Goal: Task Accomplishment & Management: Complete application form

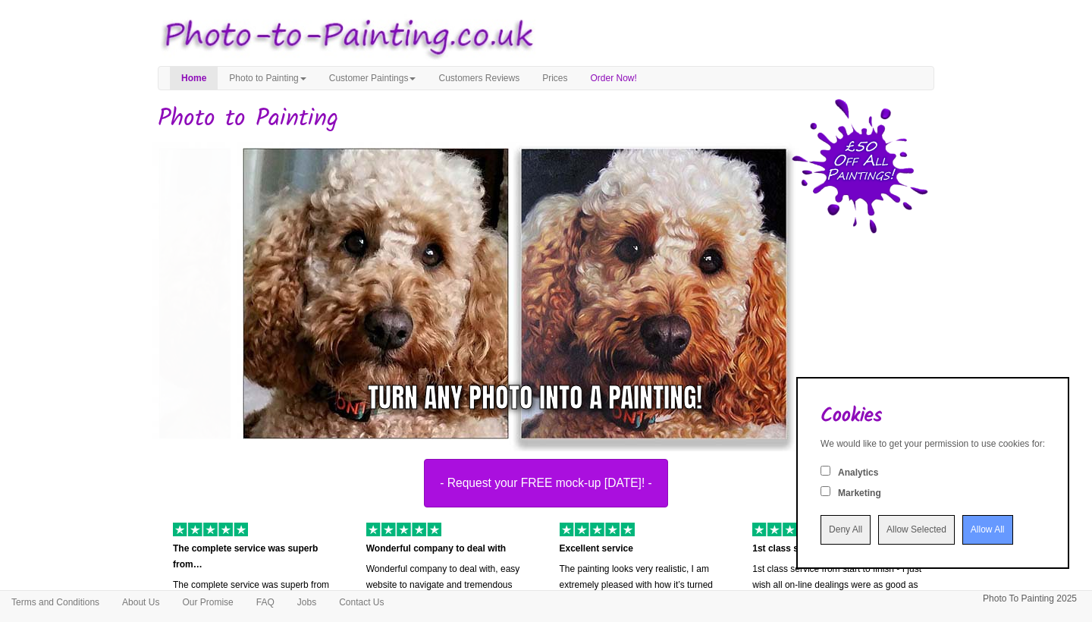
click at [982, 529] on input "Allow All" at bounding box center [987, 530] width 51 height 30
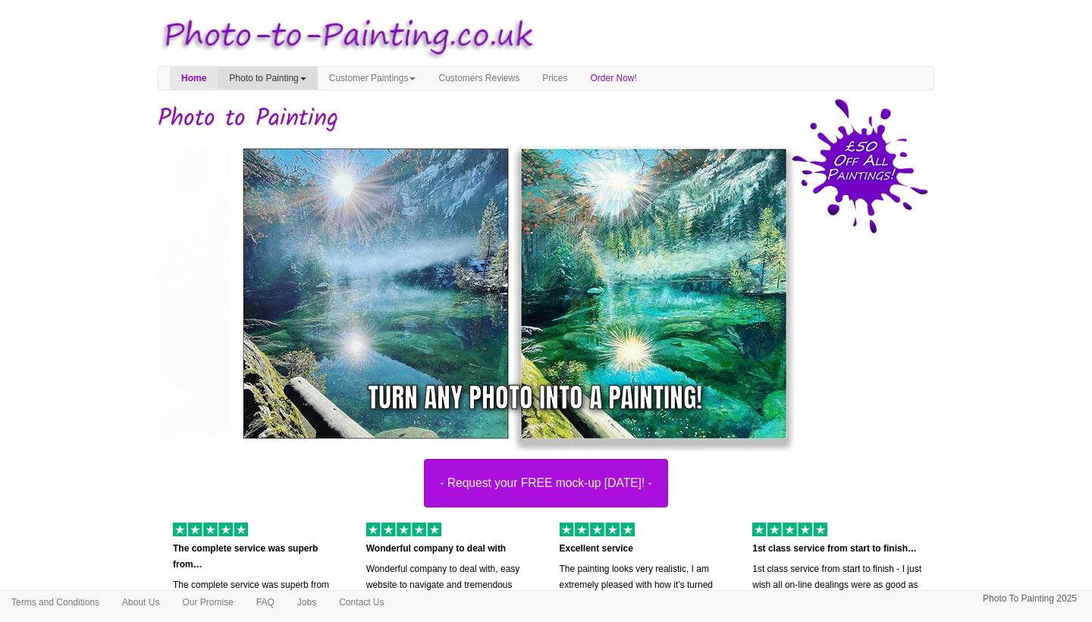
click at [317, 76] on link "Photo to Painting" at bounding box center [267, 78] width 99 height 23
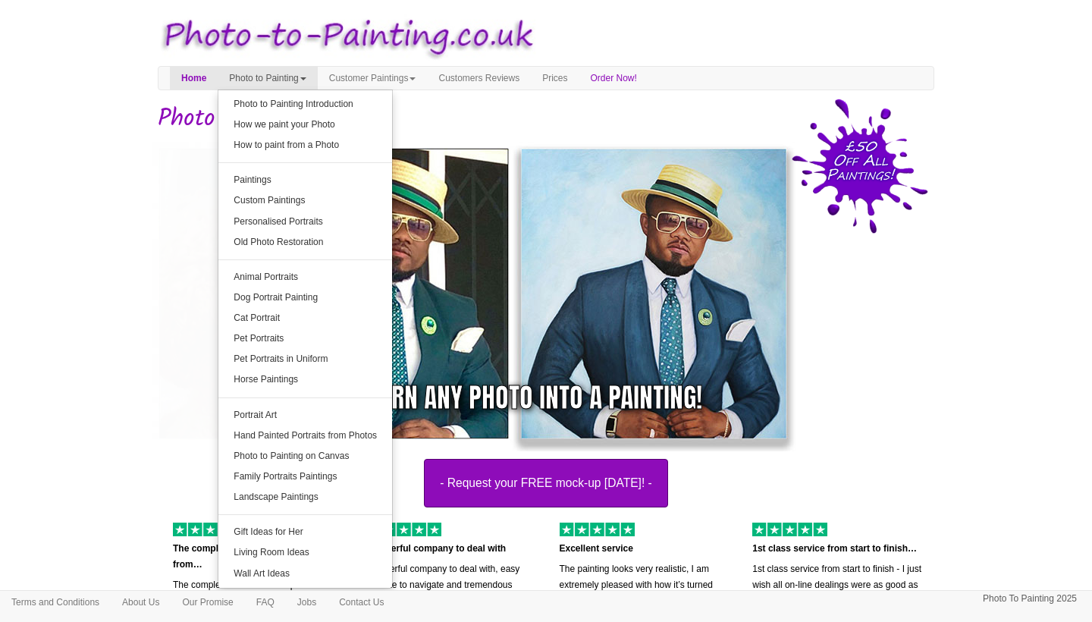
click at [615, 490] on button "- Request your FREE mock-up [DATE]! -" at bounding box center [546, 483] width 244 height 49
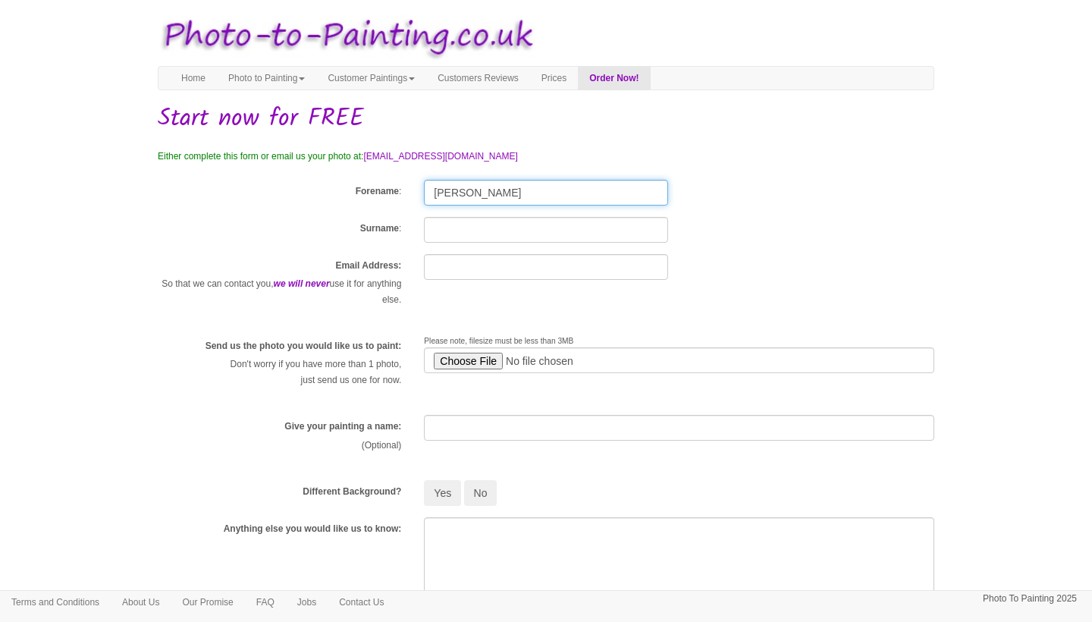
type input "Kay"
type input "McGillivray"
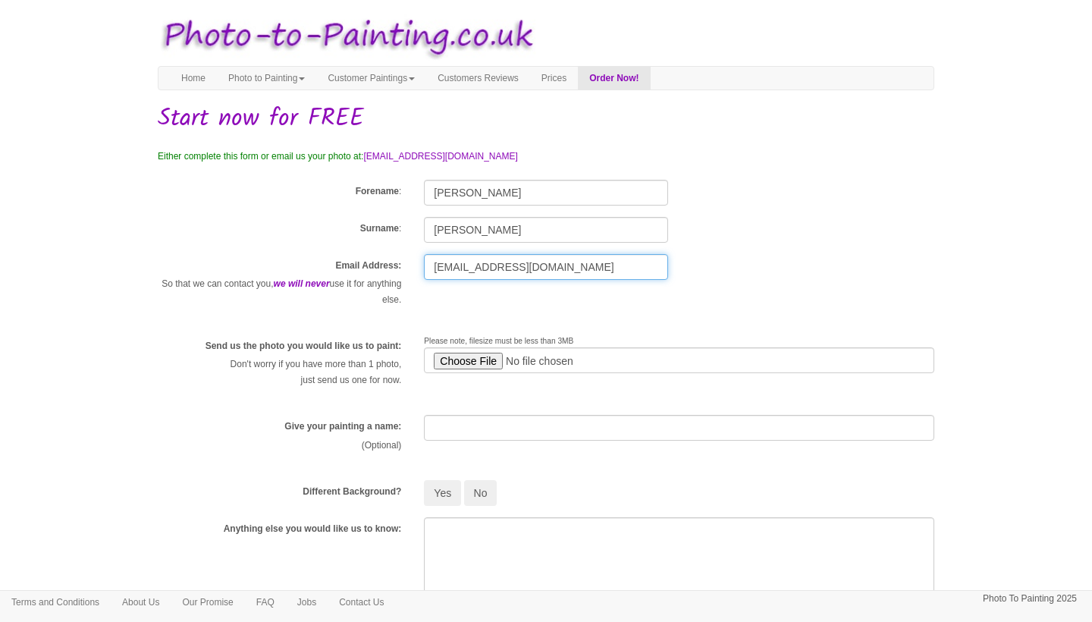
type input "kaymcg98@gmail.com"
click at [474, 355] on input "file" at bounding box center [679, 360] width 510 height 26
type input "C:\fakepath\47118802-3aa2-4ea3-9518-663e0f2be0d1.JPG"
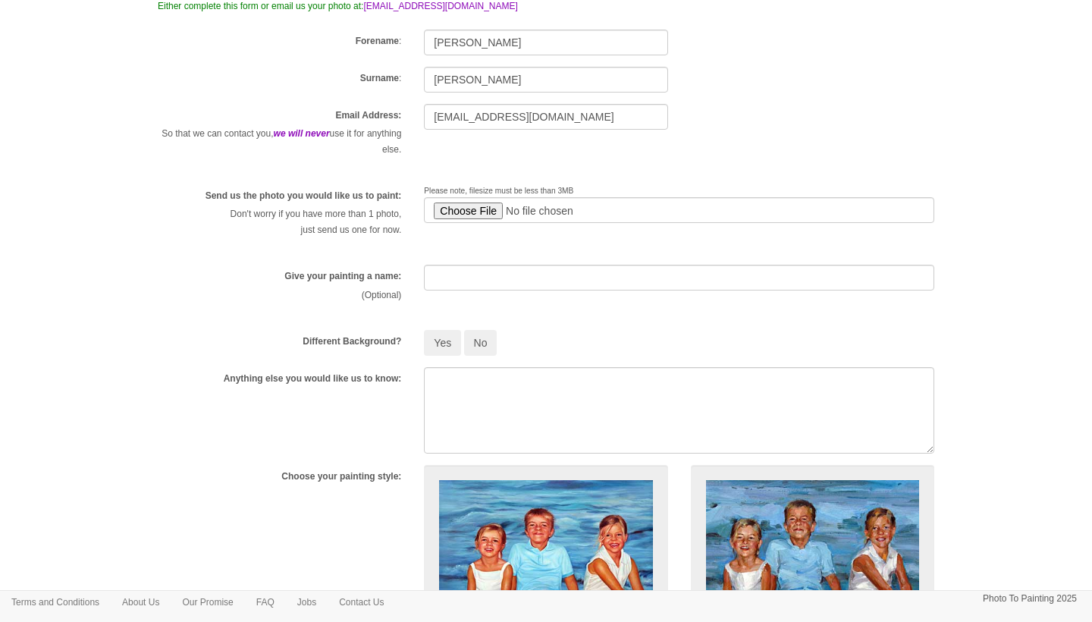
scroll to position [153, 0]
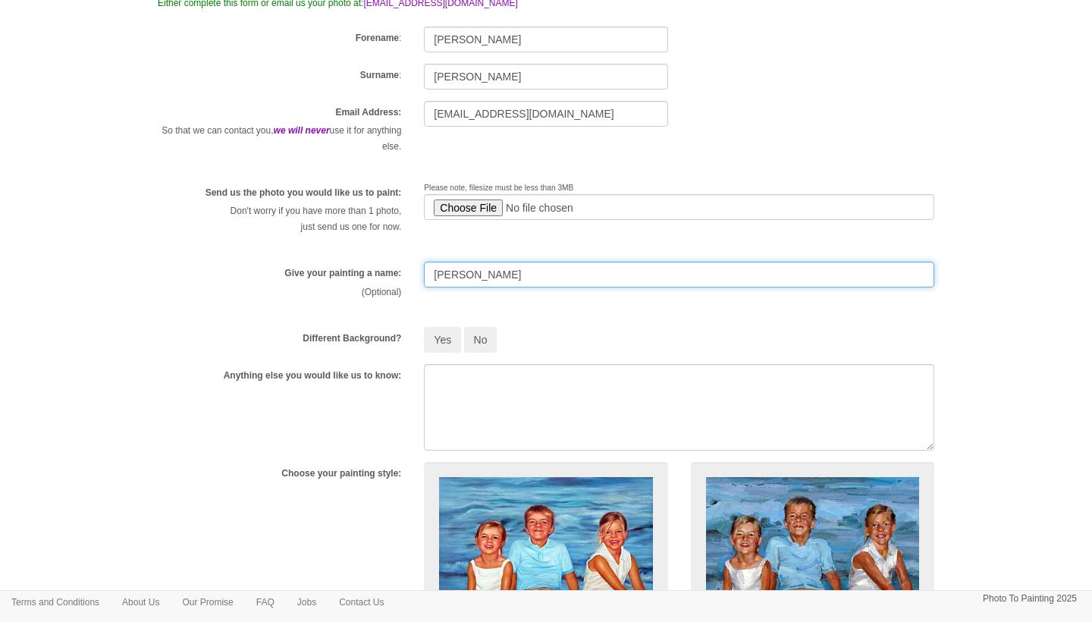
click at [433, 279] on input "Betsy" at bounding box center [679, 275] width 510 height 26
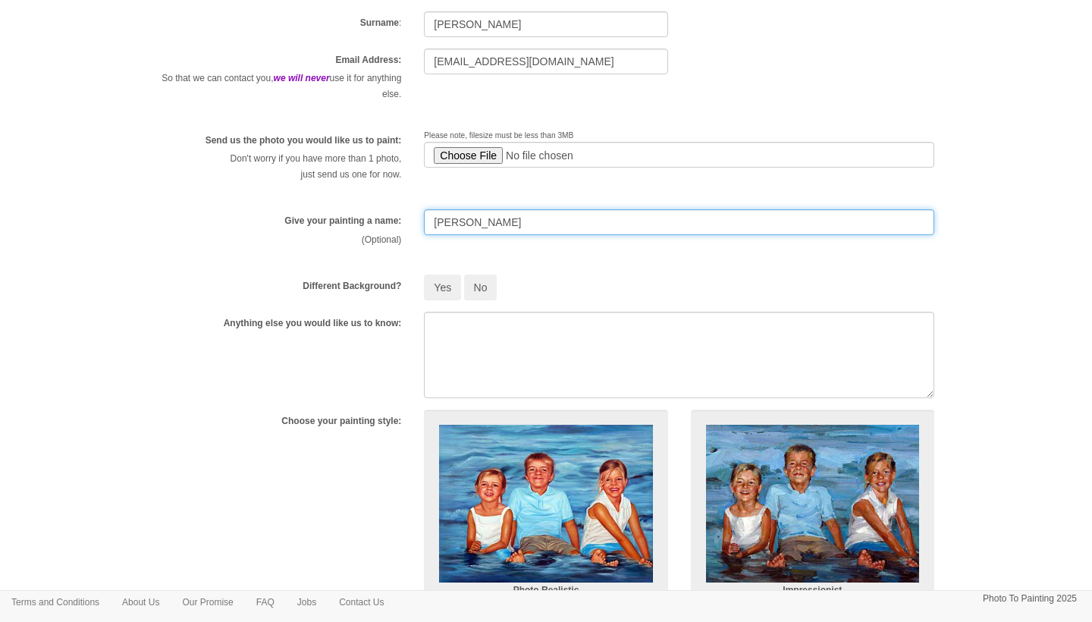
scroll to position [206, 0]
click at [534, 233] on input "Betsy" at bounding box center [679, 221] width 510 height 26
type input "Betsy"
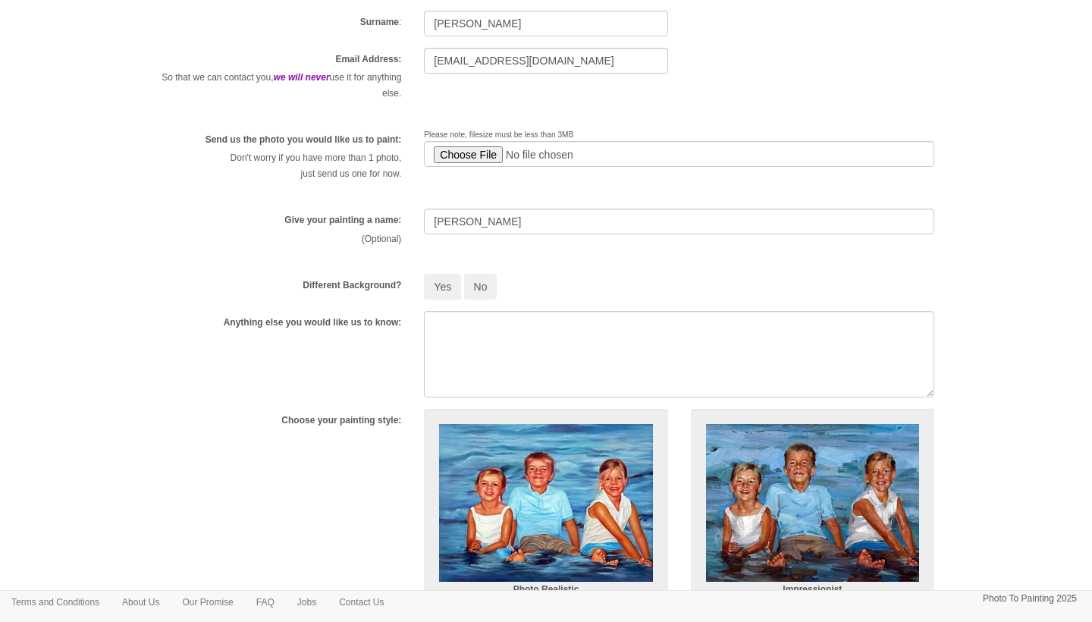
click at [528, 249] on div "Give your painting a name: (Optional) Betsy" at bounding box center [545, 234] width 799 height 53
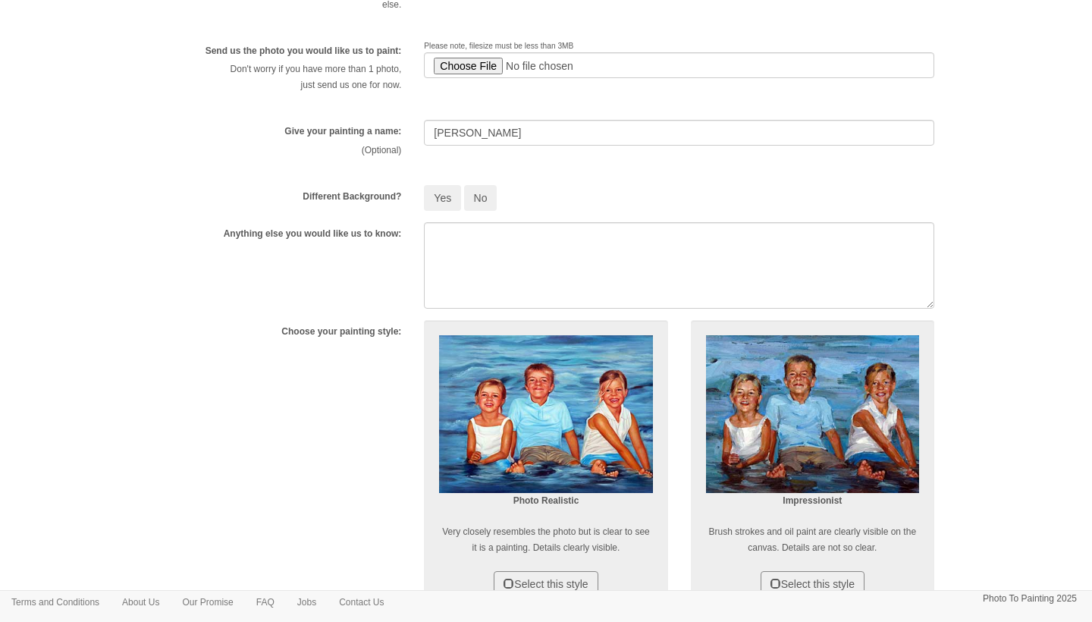
scroll to position [297, 0]
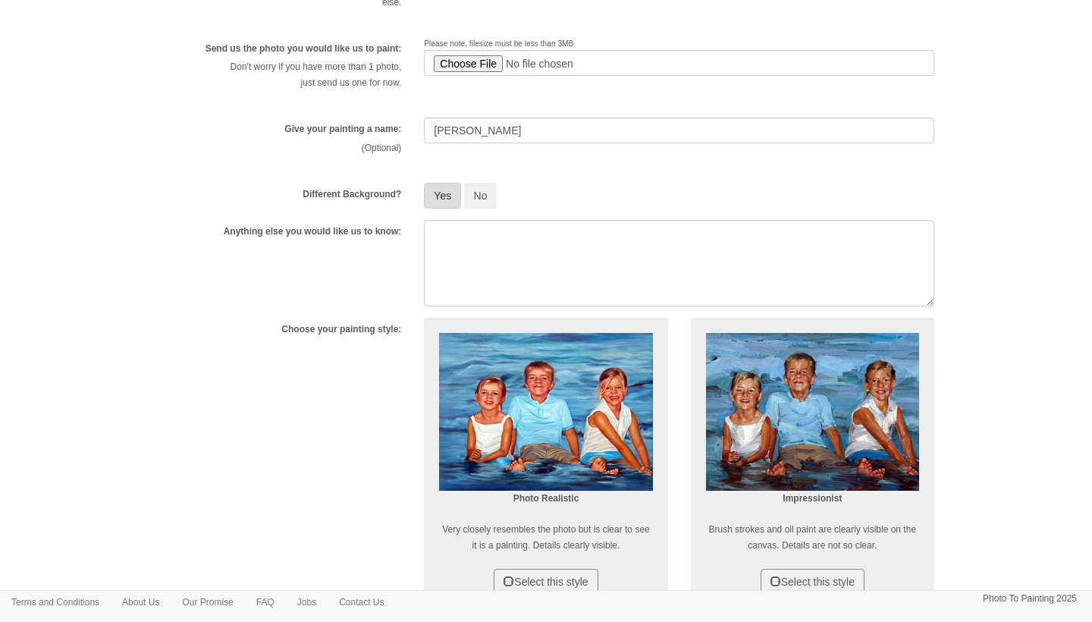
click at [444, 196] on button "Yes" at bounding box center [442, 196] width 37 height 26
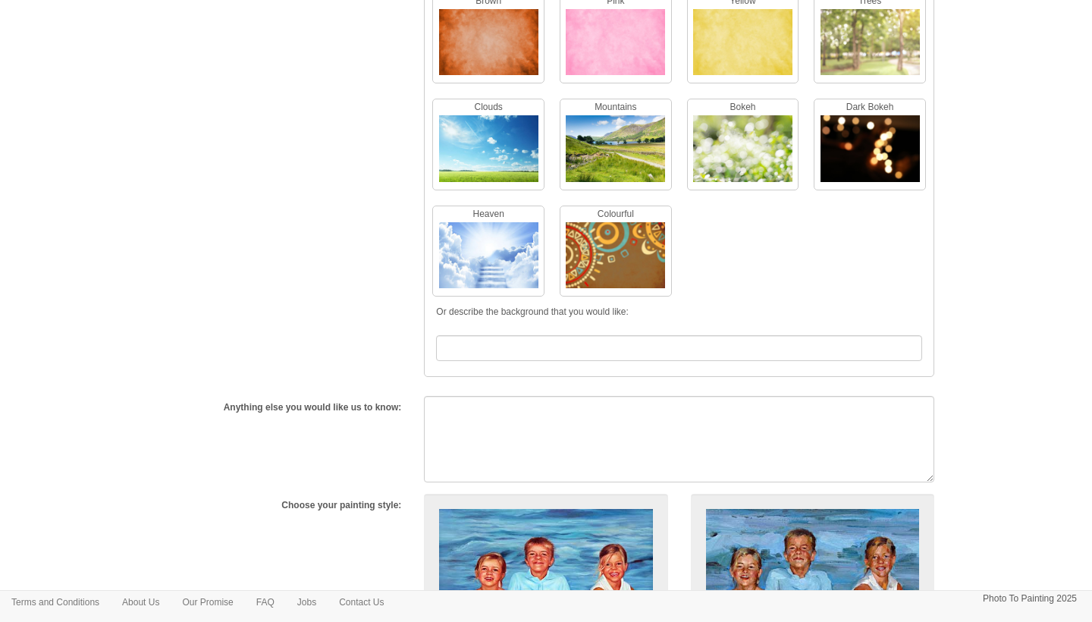
scroll to position [624, 0]
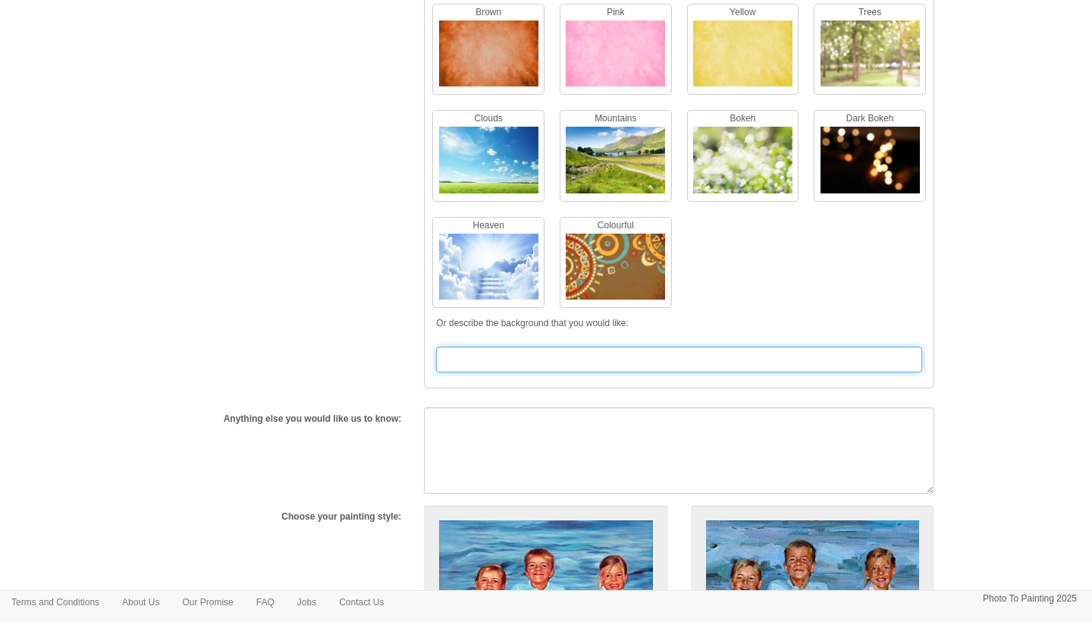
click at [512, 368] on input "text" at bounding box center [679, 359] width 486 height 26
type input "Where the grey wall is, can there be a colourful painting"
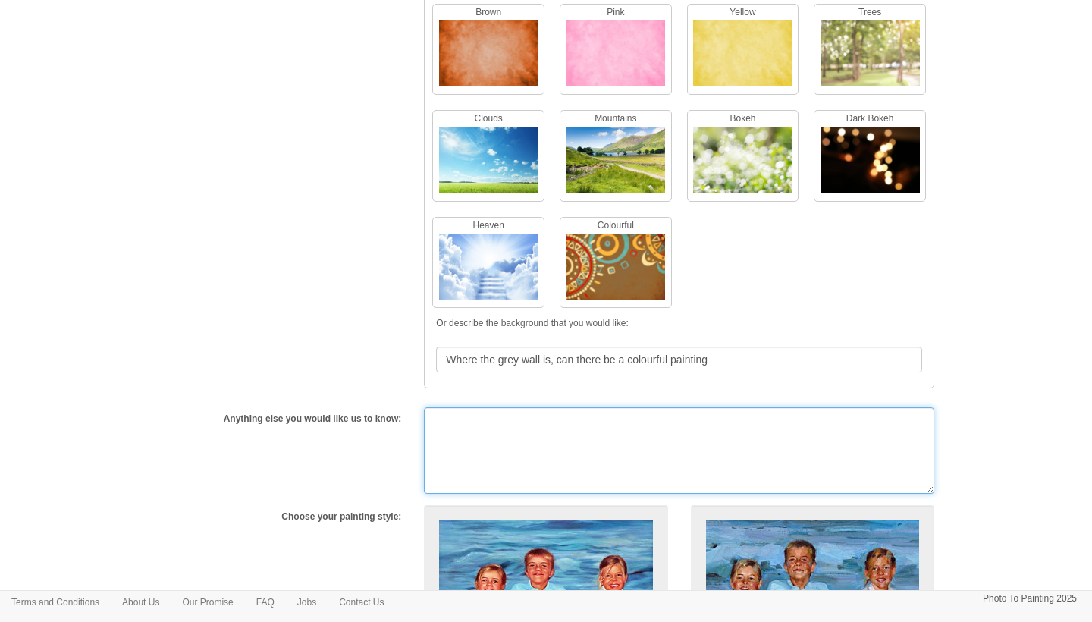
click at [493, 440] on textarea at bounding box center [679, 450] width 510 height 86
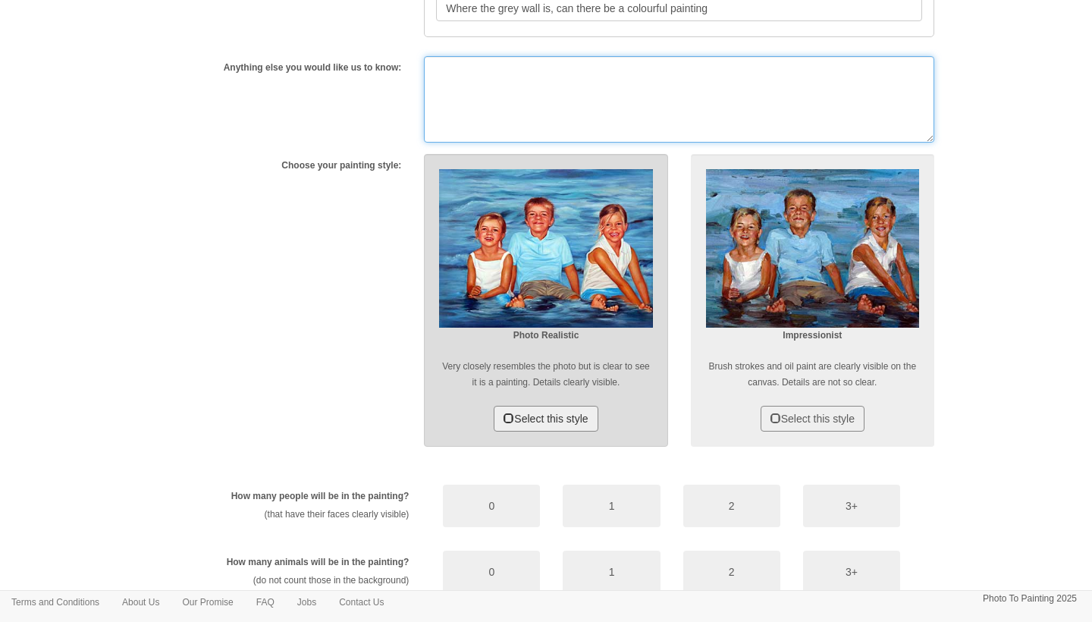
scroll to position [976, 0]
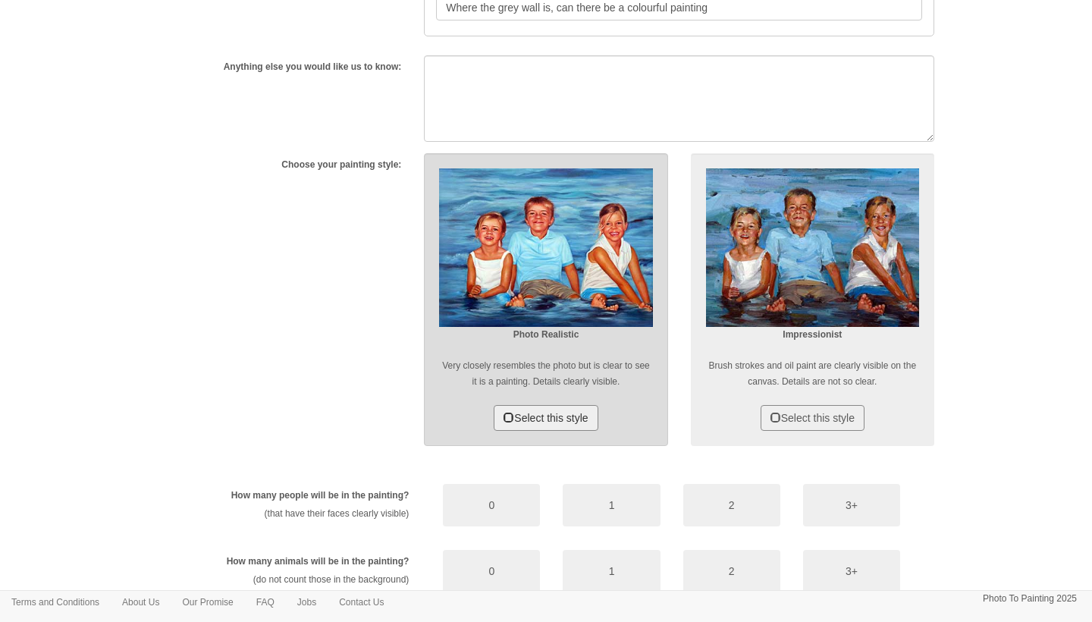
click at [572, 428] on button "Select this style" at bounding box center [545, 418] width 104 height 26
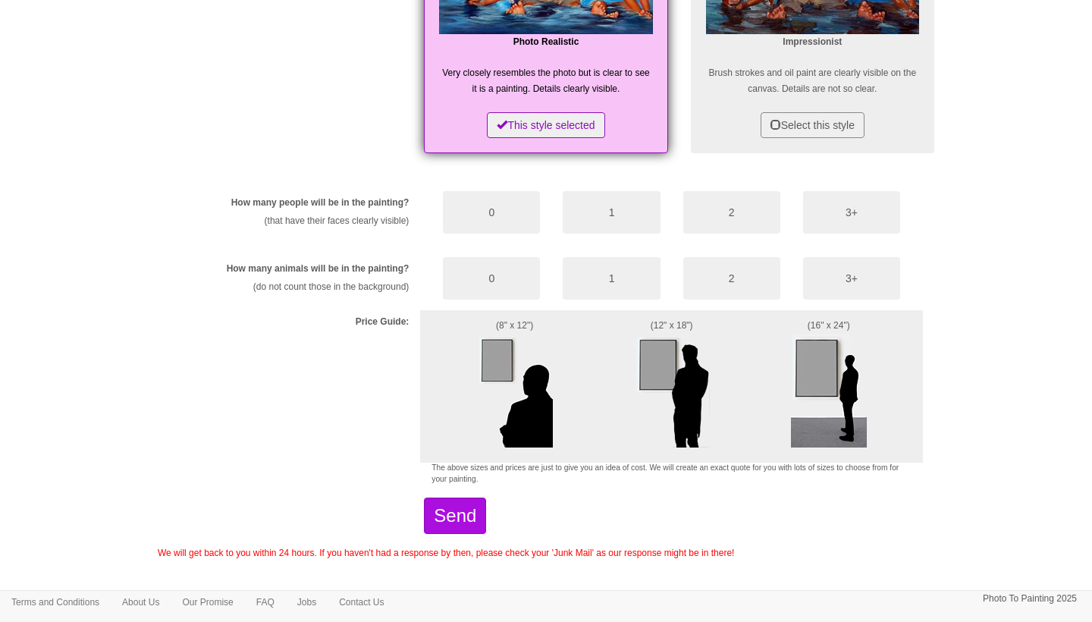
scroll to position [1267, 0]
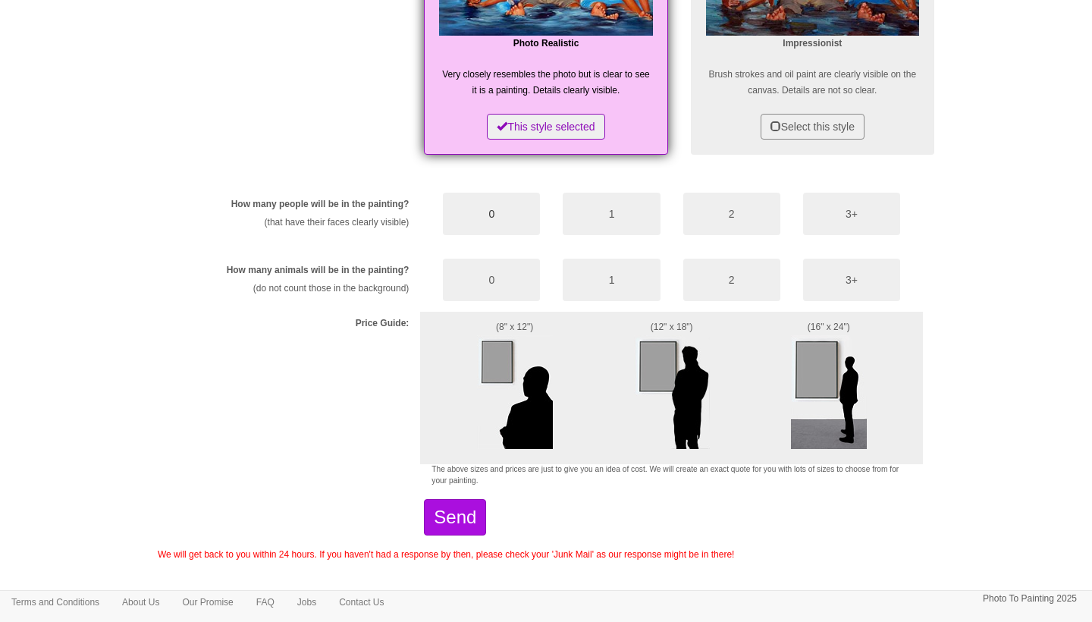
click at [480, 223] on button "0" at bounding box center [491, 214] width 97 height 42
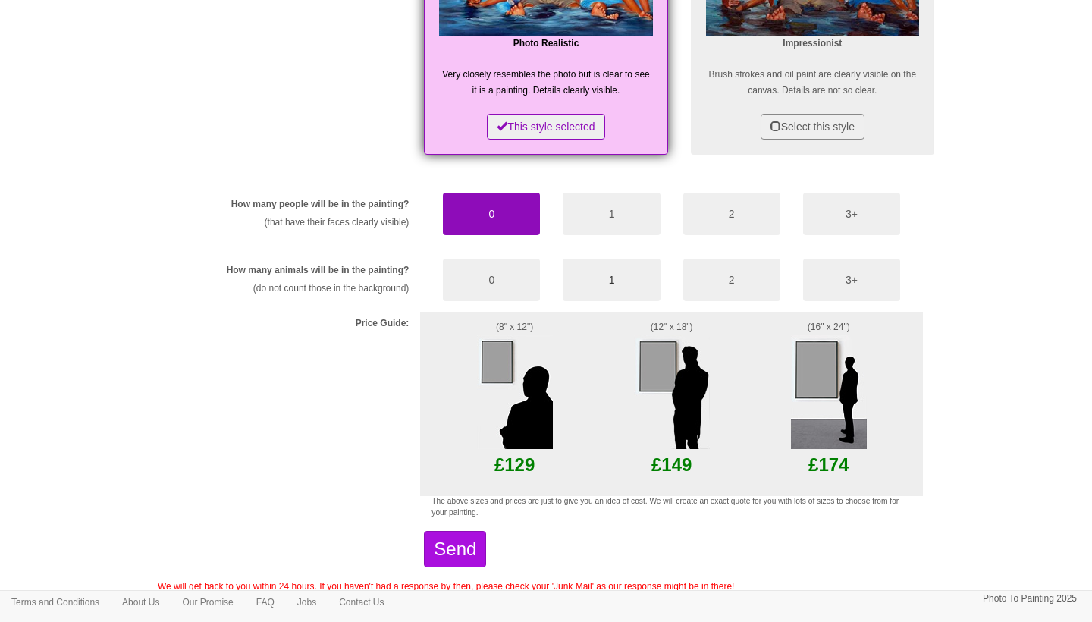
click at [619, 265] on button "1" at bounding box center [610, 279] width 97 height 42
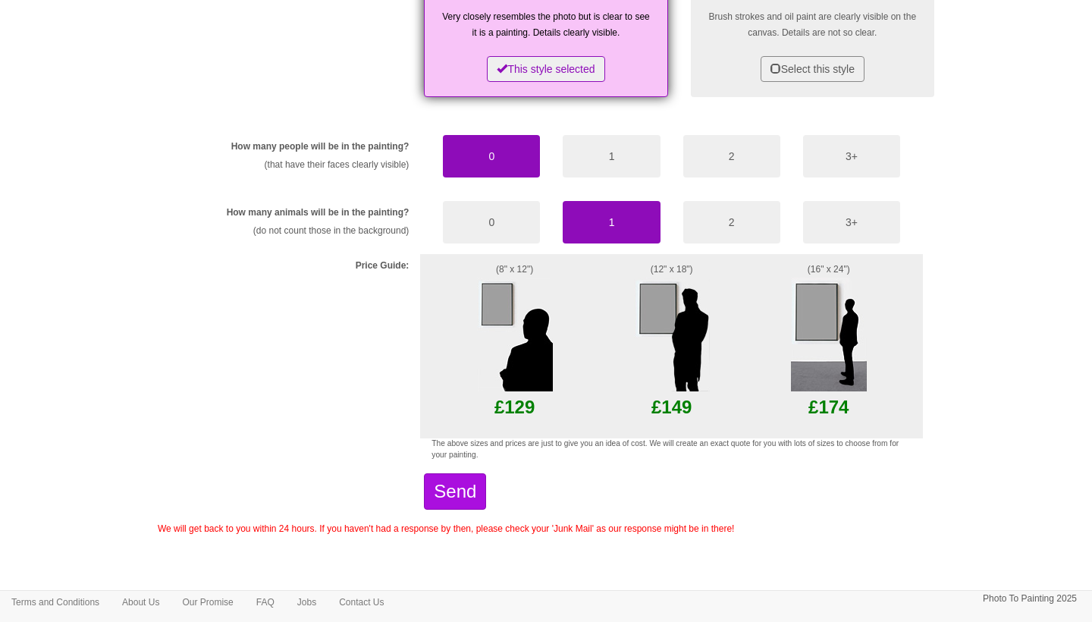
scroll to position [1323, 0]
click at [513, 325] on img at bounding box center [515, 335] width 76 height 114
click at [521, 378] on img at bounding box center [515, 335] width 76 height 114
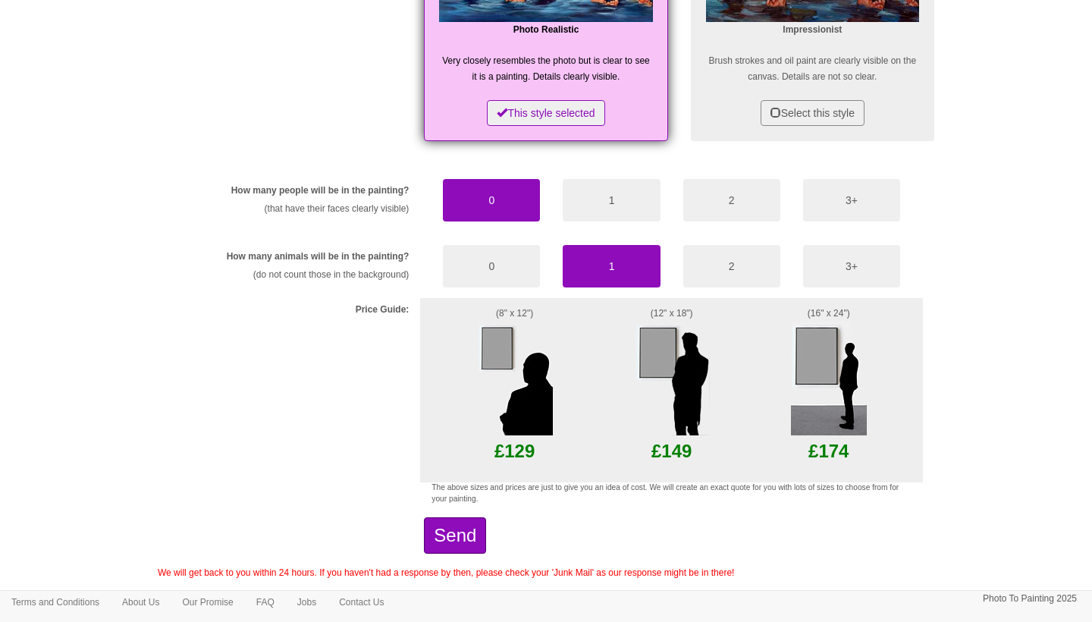
scroll to position [1281, 0]
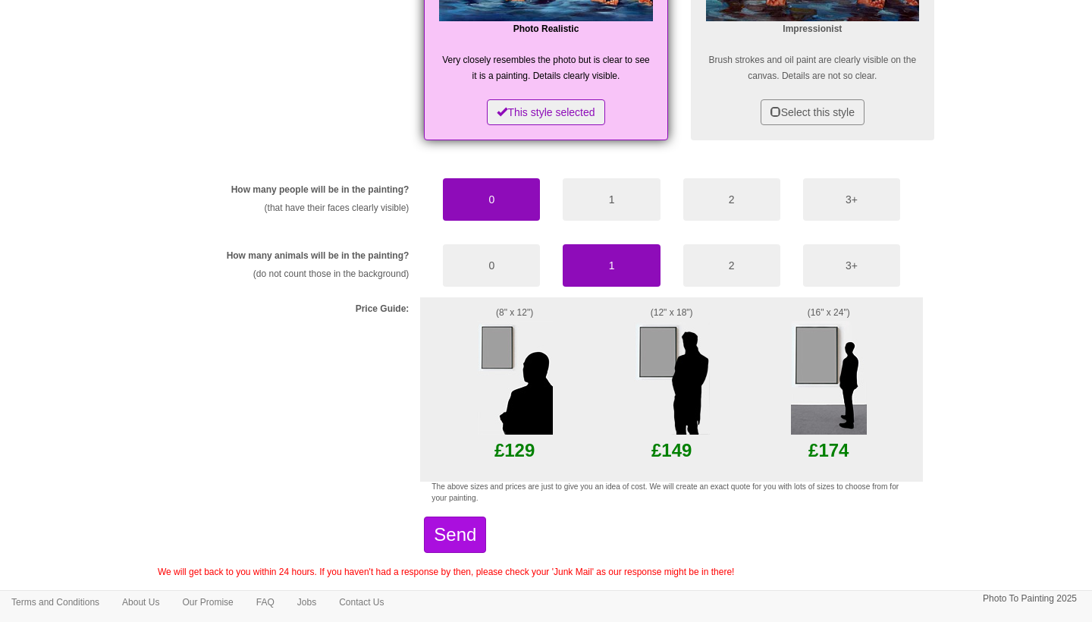
click at [651, 366] on img at bounding box center [672, 378] width 76 height 114
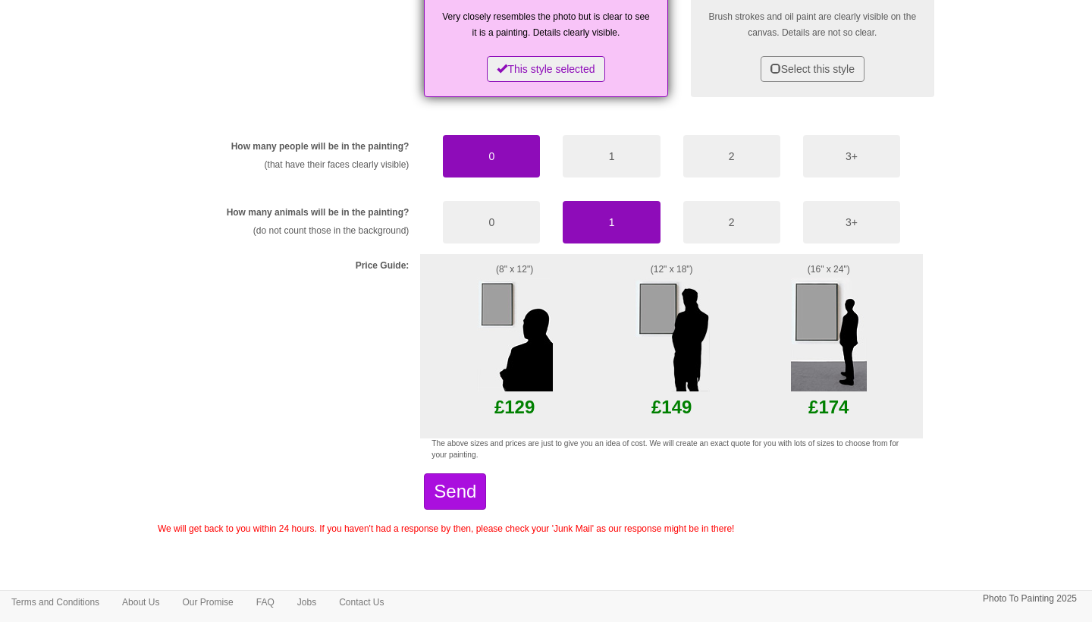
scroll to position [1323, 0]
click at [465, 488] on button "Send" at bounding box center [455, 492] width 62 height 36
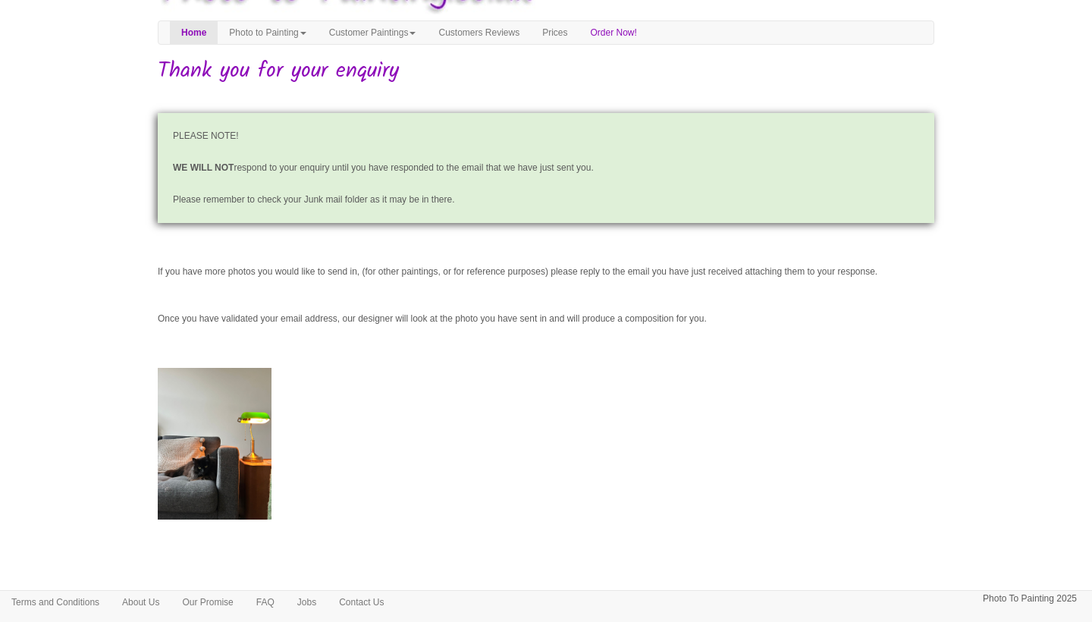
scroll to position [60, 0]
